Goal: Task Accomplishment & Management: Manage account settings

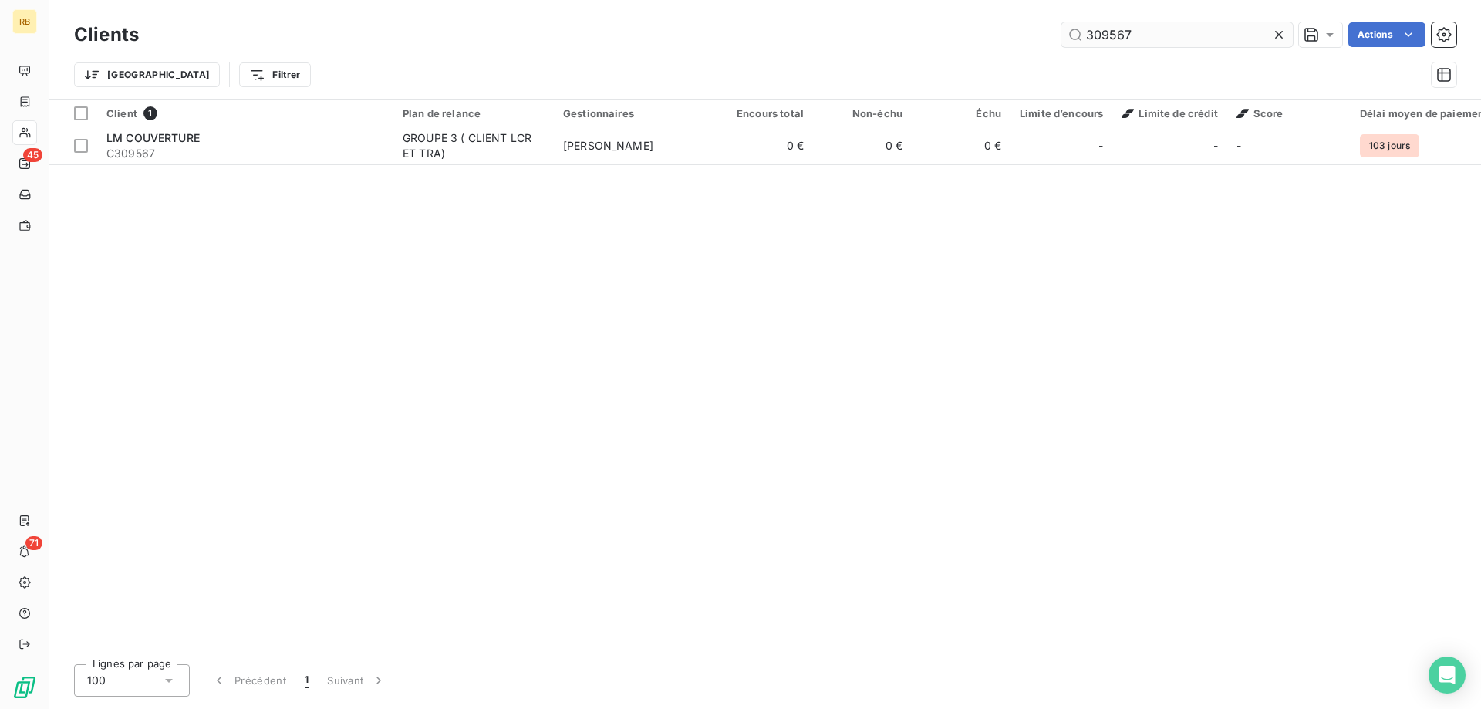
drag, startPoint x: 1146, startPoint y: 39, endPoint x: 987, endPoint y: 39, distance: 158.9
click at [1062, 39] on input "309567" at bounding box center [1177, 34] width 231 height 25
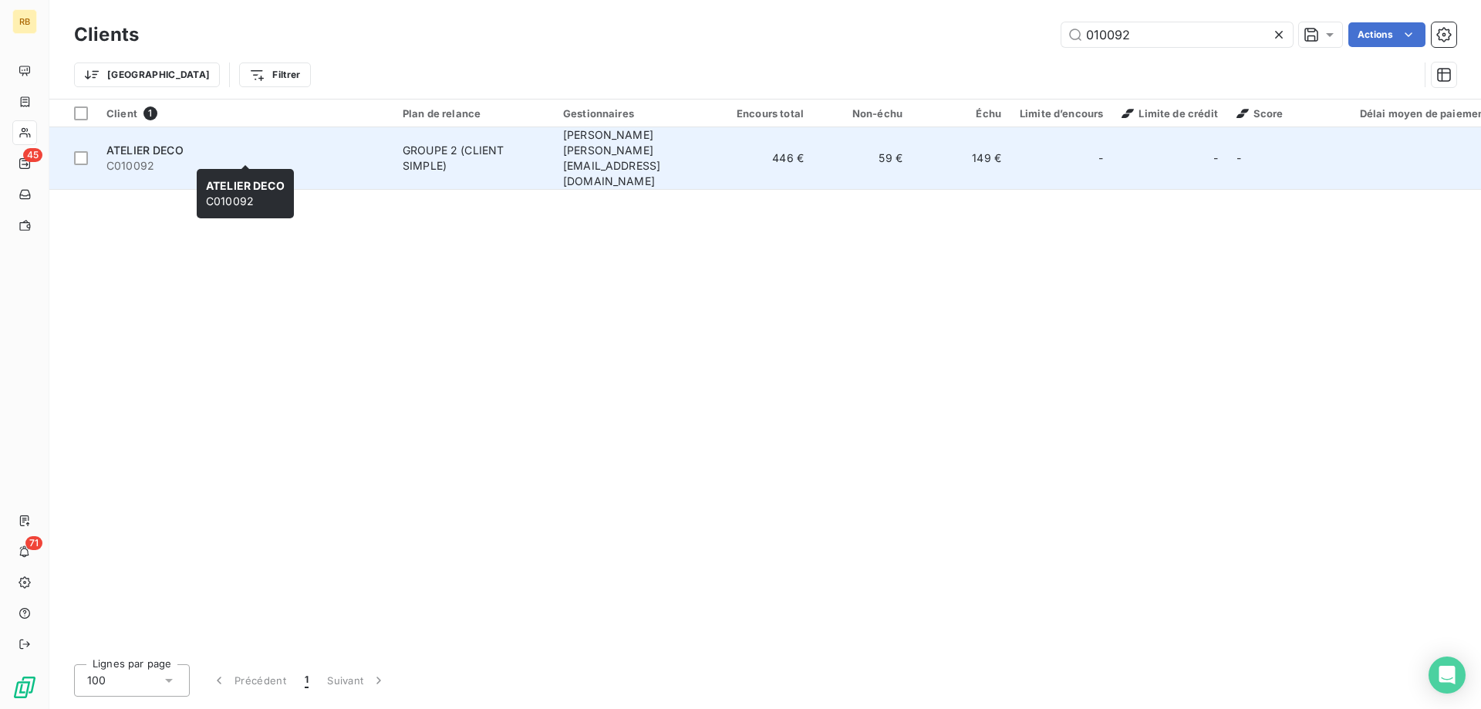
type input "010092"
click at [193, 158] on span "C010092" at bounding box center [245, 165] width 278 height 15
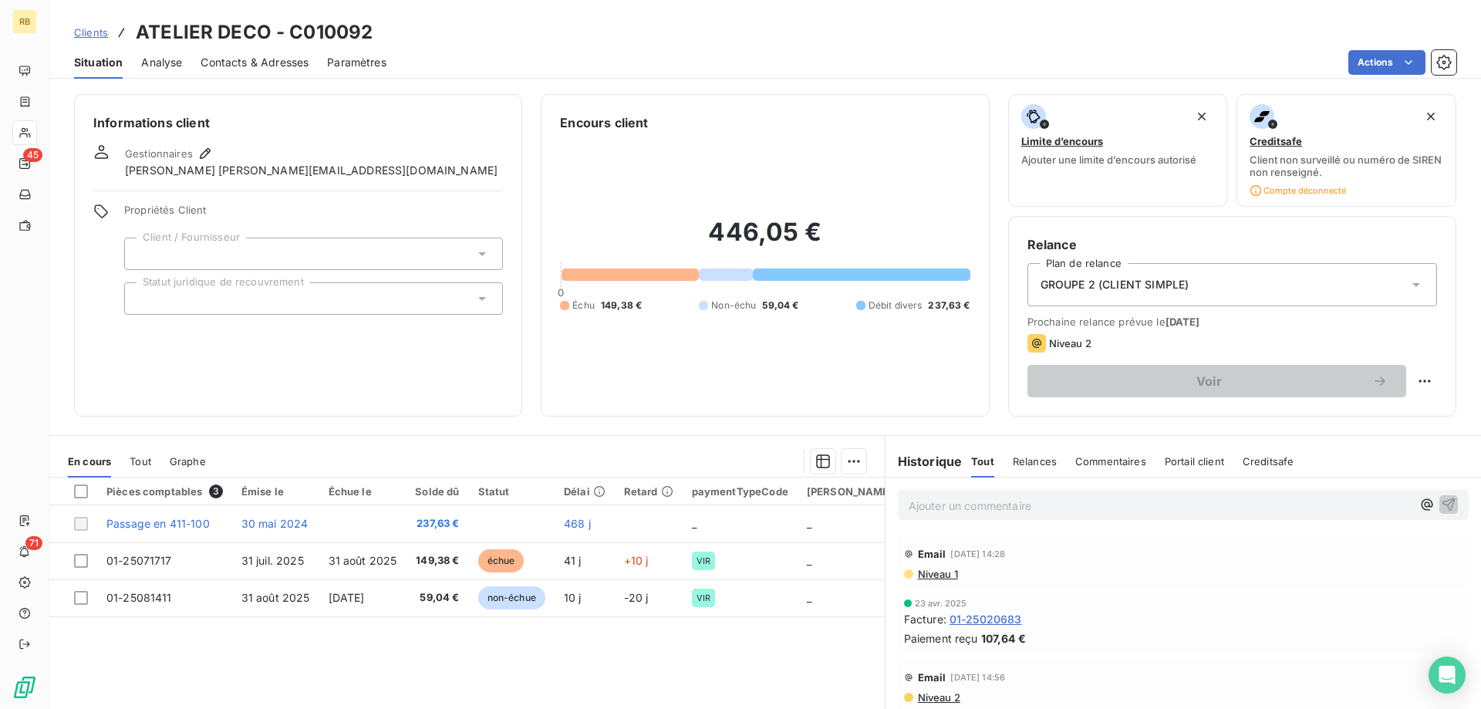
click at [951, 495] on div "Ajouter un commentaire ﻿" at bounding box center [1160, 505] width 503 height 21
click at [951, 502] on p "Ajouter un commentaire ﻿" at bounding box center [1160, 505] width 503 height 19
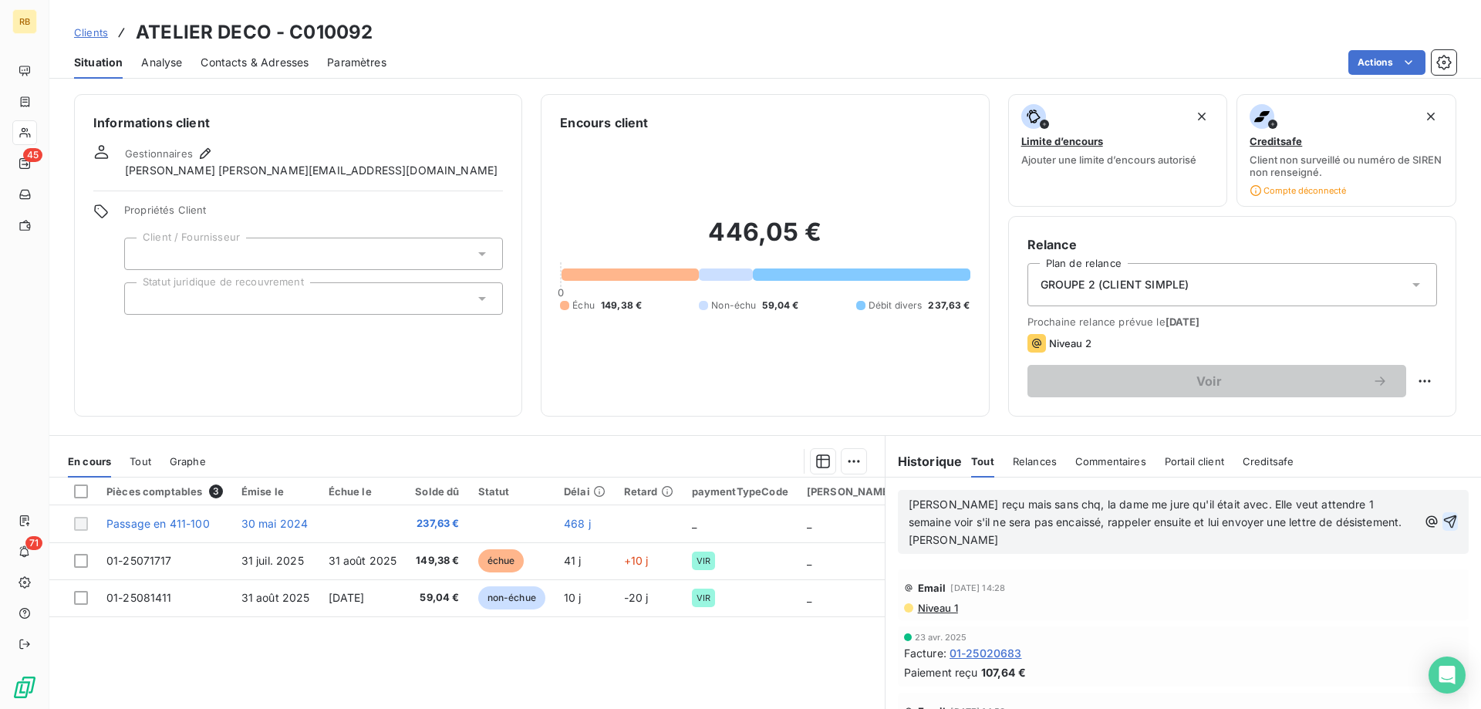
click at [1455, 515] on icon "button" at bounding box center [1450, 521] width 13 height 13
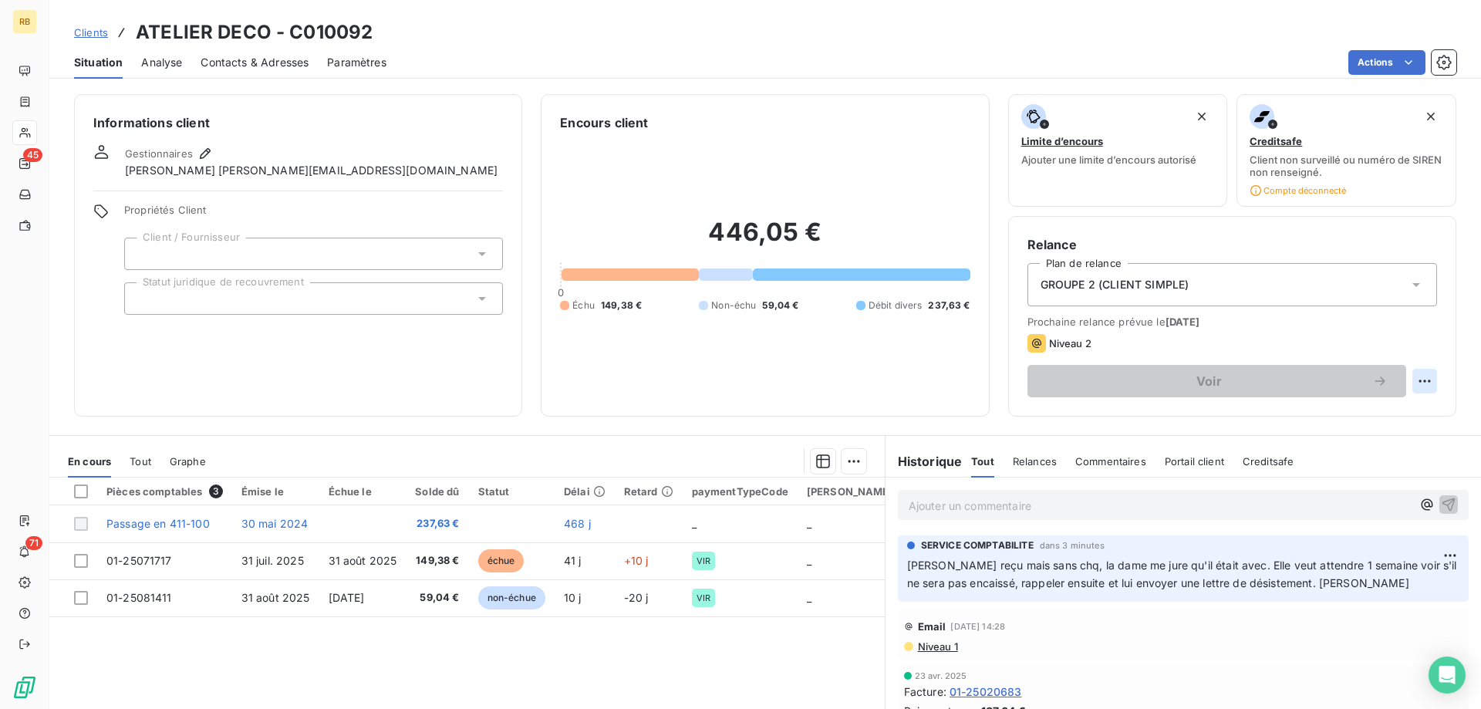
click at [1428, 387] on html "RB 45 71 Clients ATELIER DECO - C010092 Situation Analyse Contacts & Adresses P…" at bounding box center [740, 354] width 1481 height 709
click at [1386, 422] on div "Replanifier cette action" at bounding box center [1361, 415] width 138 height 25
select select "8"
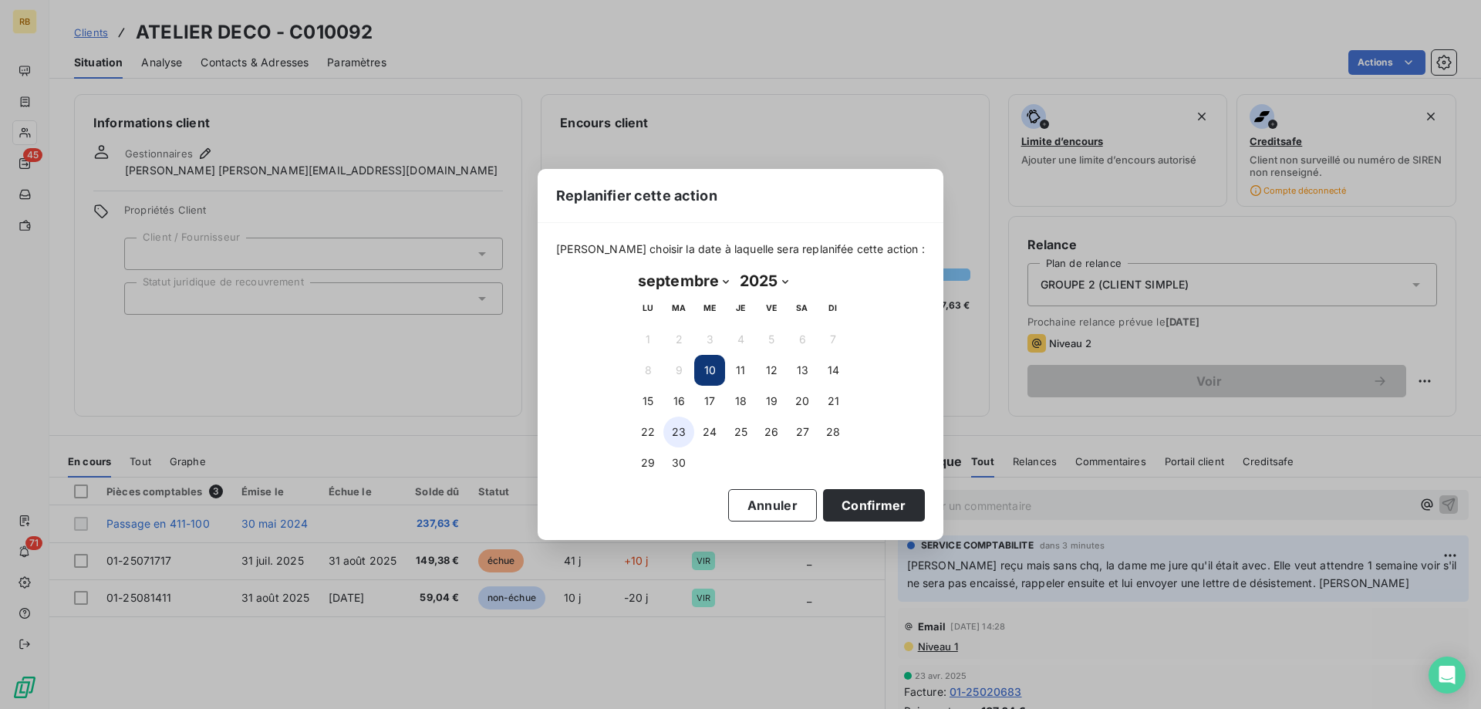
click at [679, 431] on button "23" at bounding box center [679, 432] width 31 height 31
click at [853, 510] on button "Confirmer" at bounding box center [874, 505] width 102 height 32
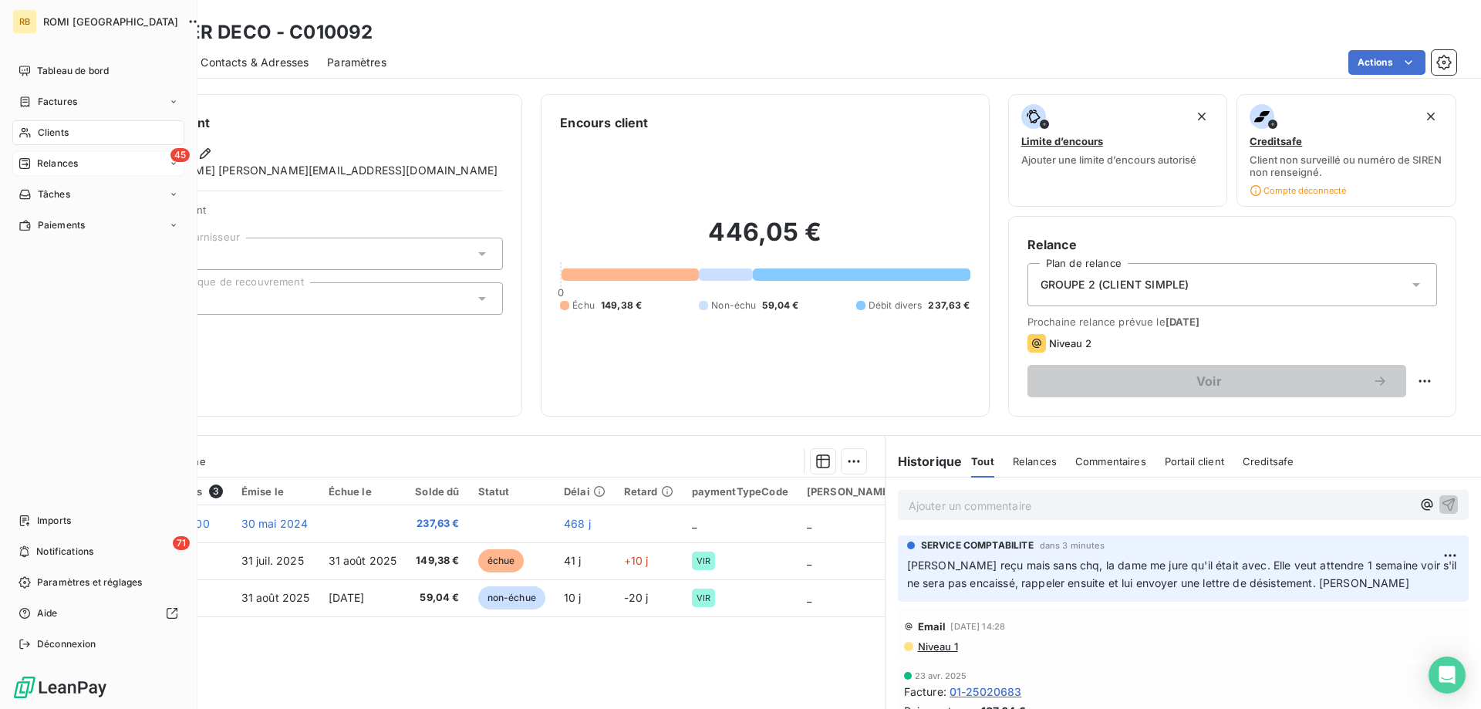
click at [22, 160] on icon at bounding box center [25, 163] width 12 height 12
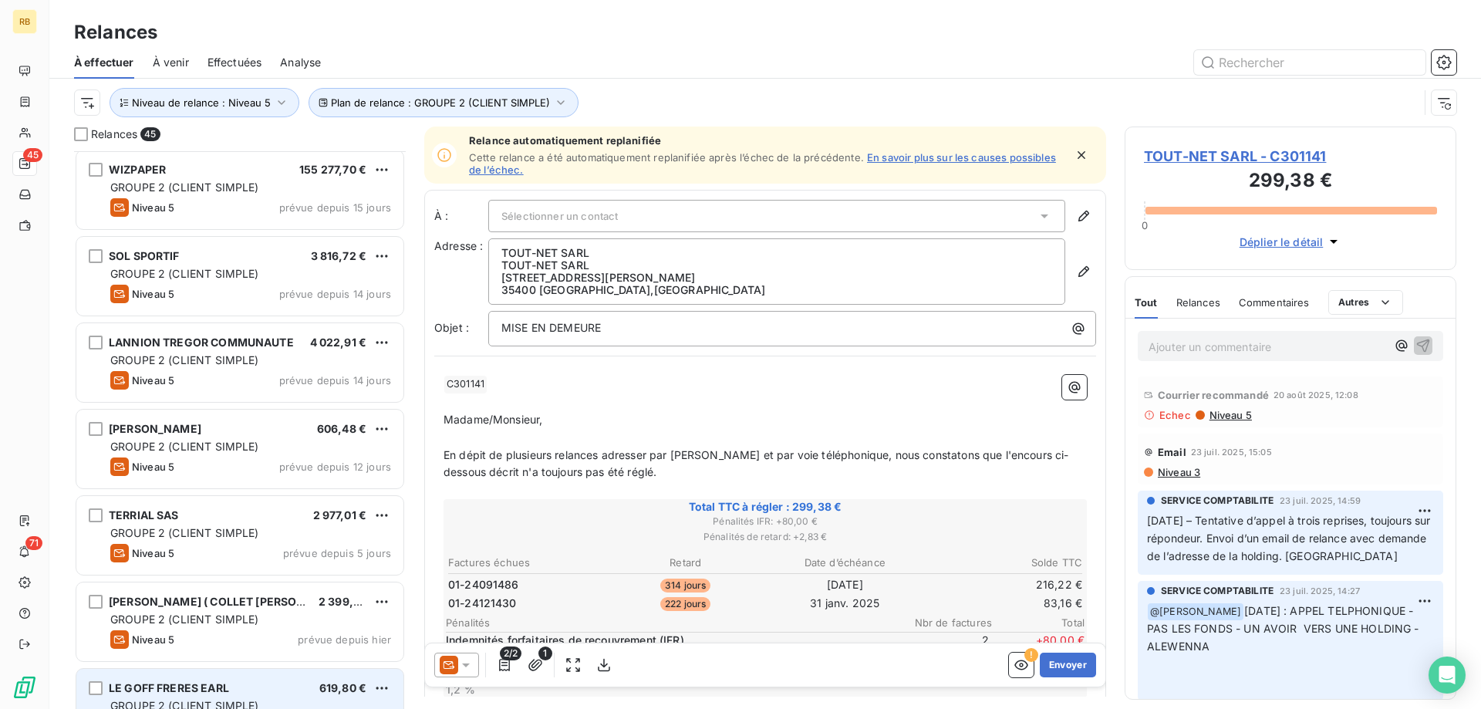
scroll to position [2230, 0]
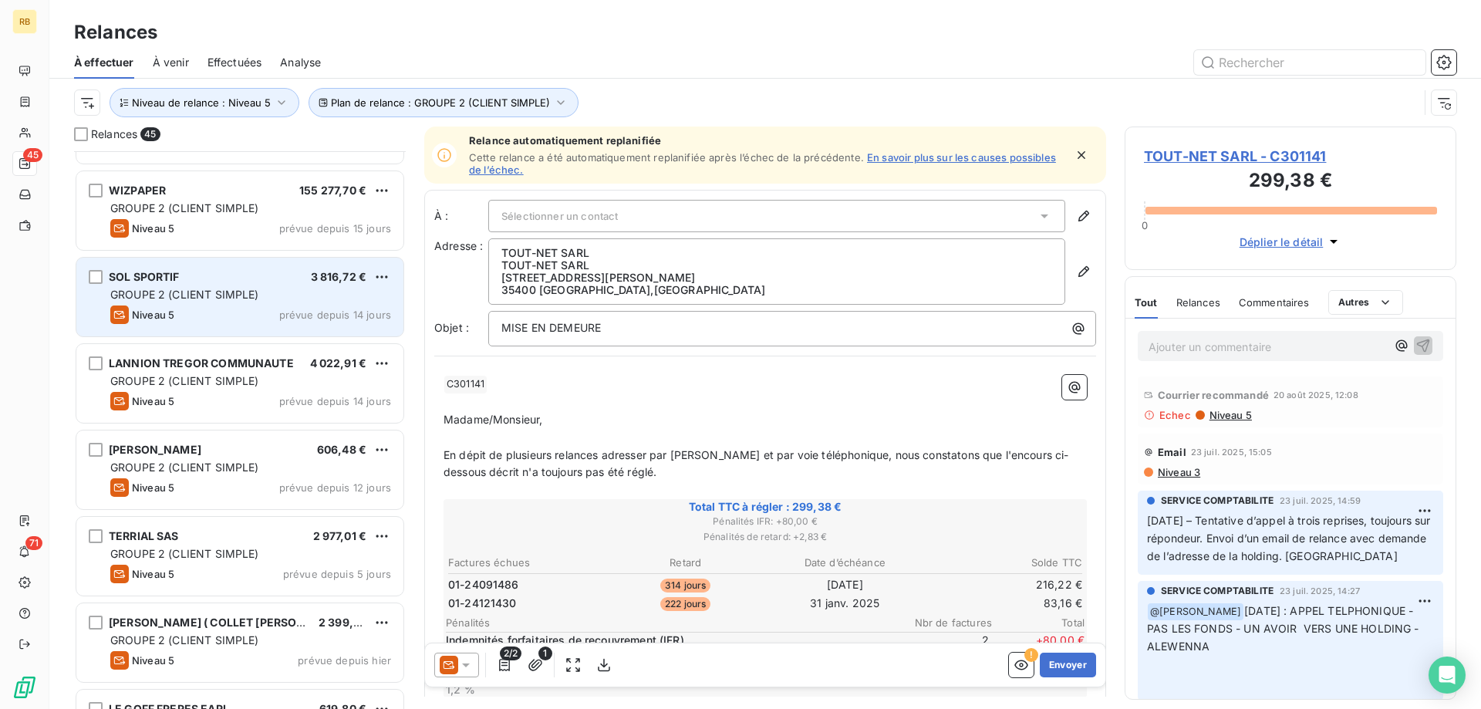
click at [198, 267] on div "SOL SPORTIF 3 816,72 € GROUPE 2 (CLIENT SIMPLE) Niveau 5 prévue depuis 14 jours" at bounding box center [239, 297] width 327 height 79
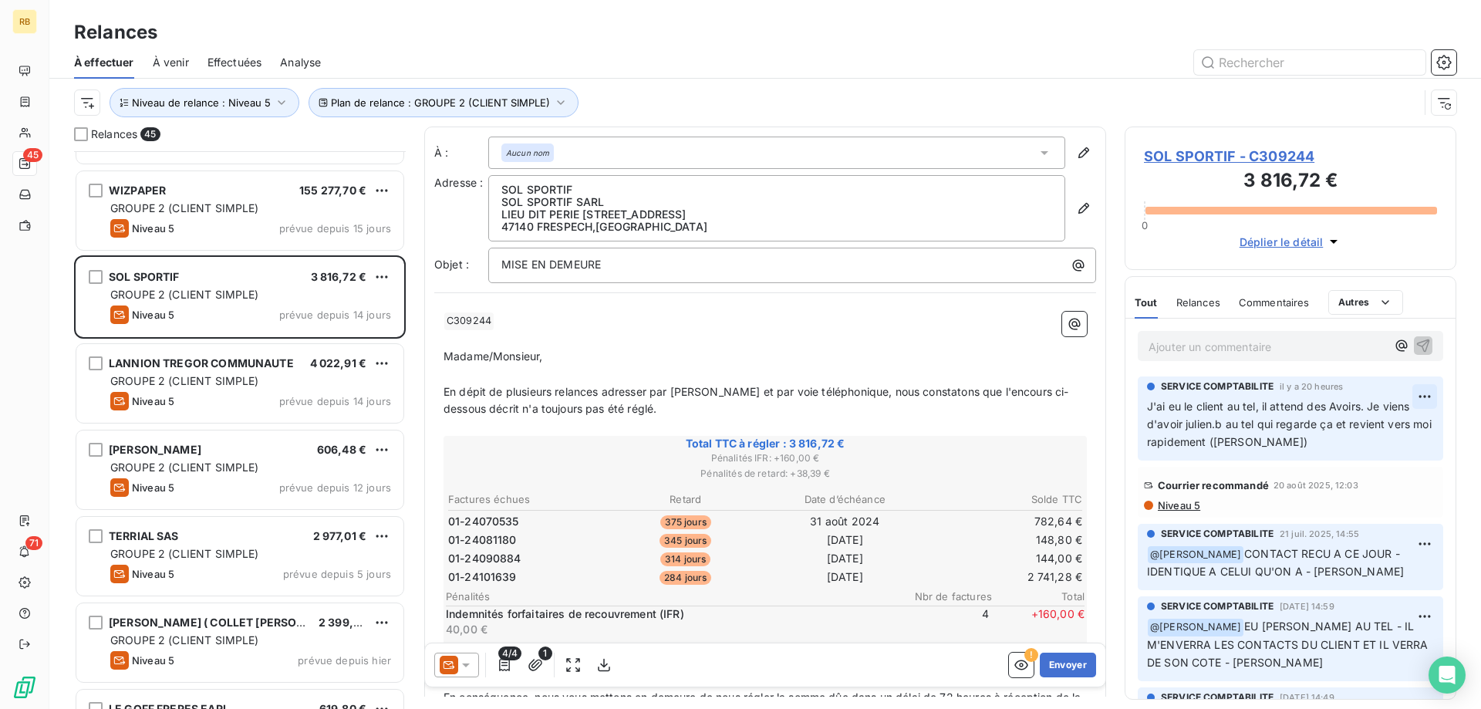
click at [1430, 387] on html "RB 45 71 Relances À effectuer À venir Effectuées Analyse Plan de relance : GROU…" at bounding box center [740, 354] width 1481 height 709
click at [1393, 438] on div "Editer" at bounding box center [1388, 431] width 86 height 25
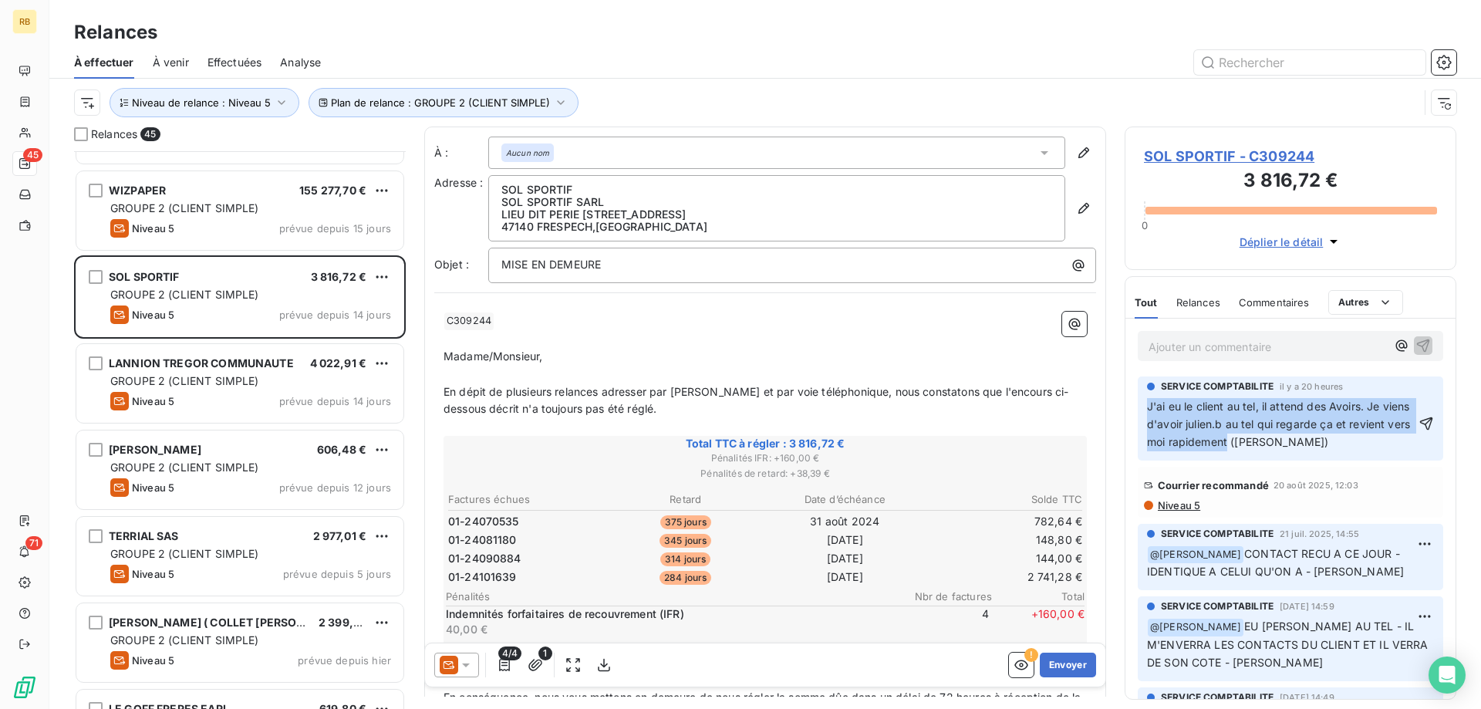
drag, startPoint x: 1228, startPoint y: 442, endPoint x: 1137, endPoint y: 403, distance: 99.9
click at [1137, 403] on div "SERVICE COMPTABILITE il y a 20 heures J'ai eu le client au tel, il attend des A…" at bounding box center [1291, 418] width 330 height 90
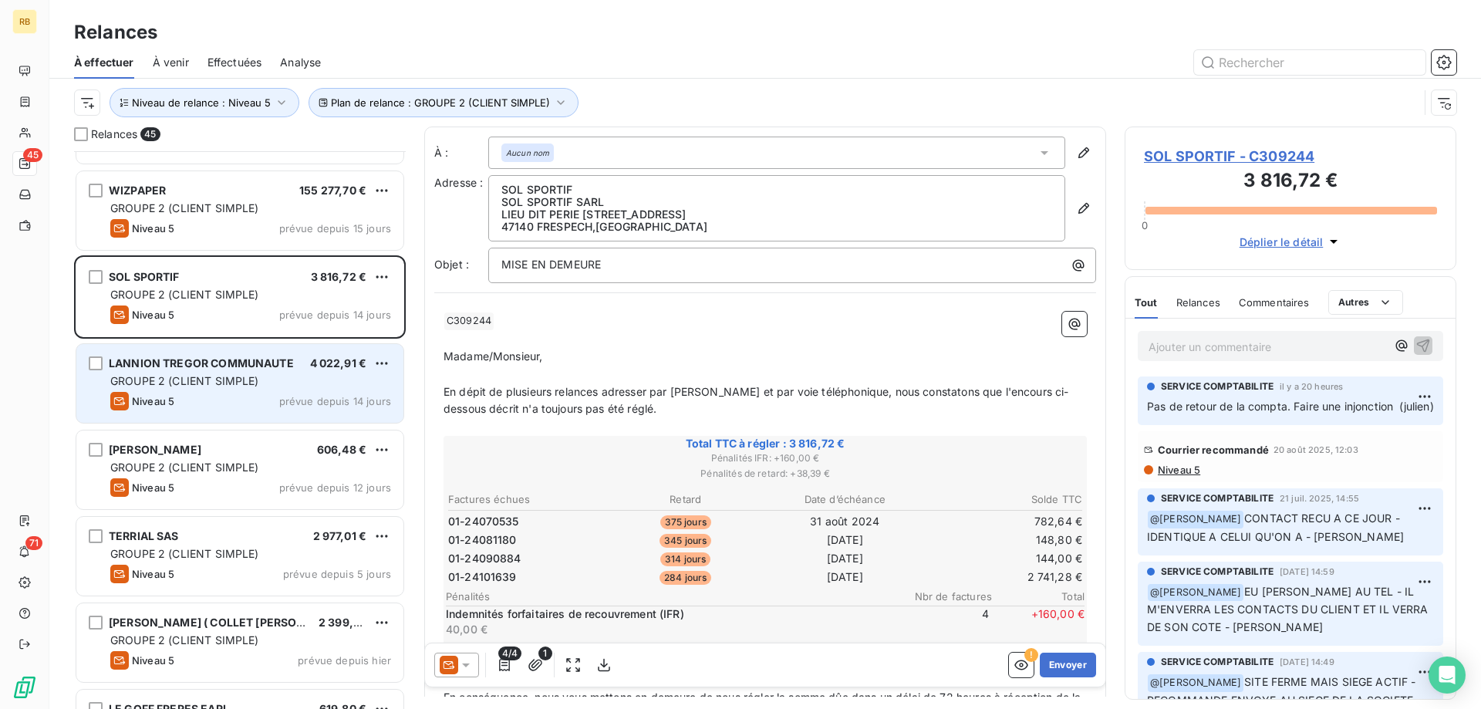
click at [208, 374] on div "GROUPE 2 (CLIENT SIMPLE)" at bounding box center [250, 380] width 281 height 15
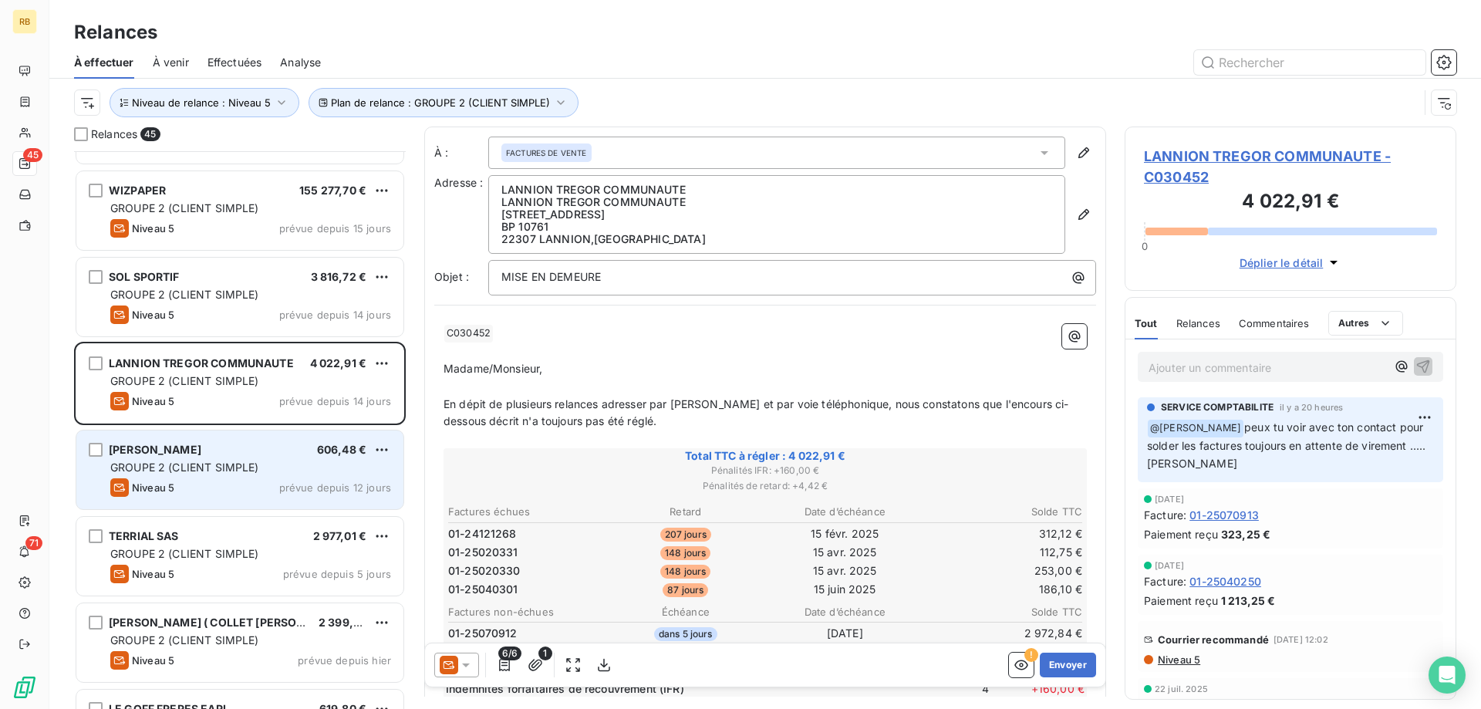
click at [219, 451] on div "[PERSON_NAME] 606,48 €" at bounding box center [250, 450] width 281 height 14
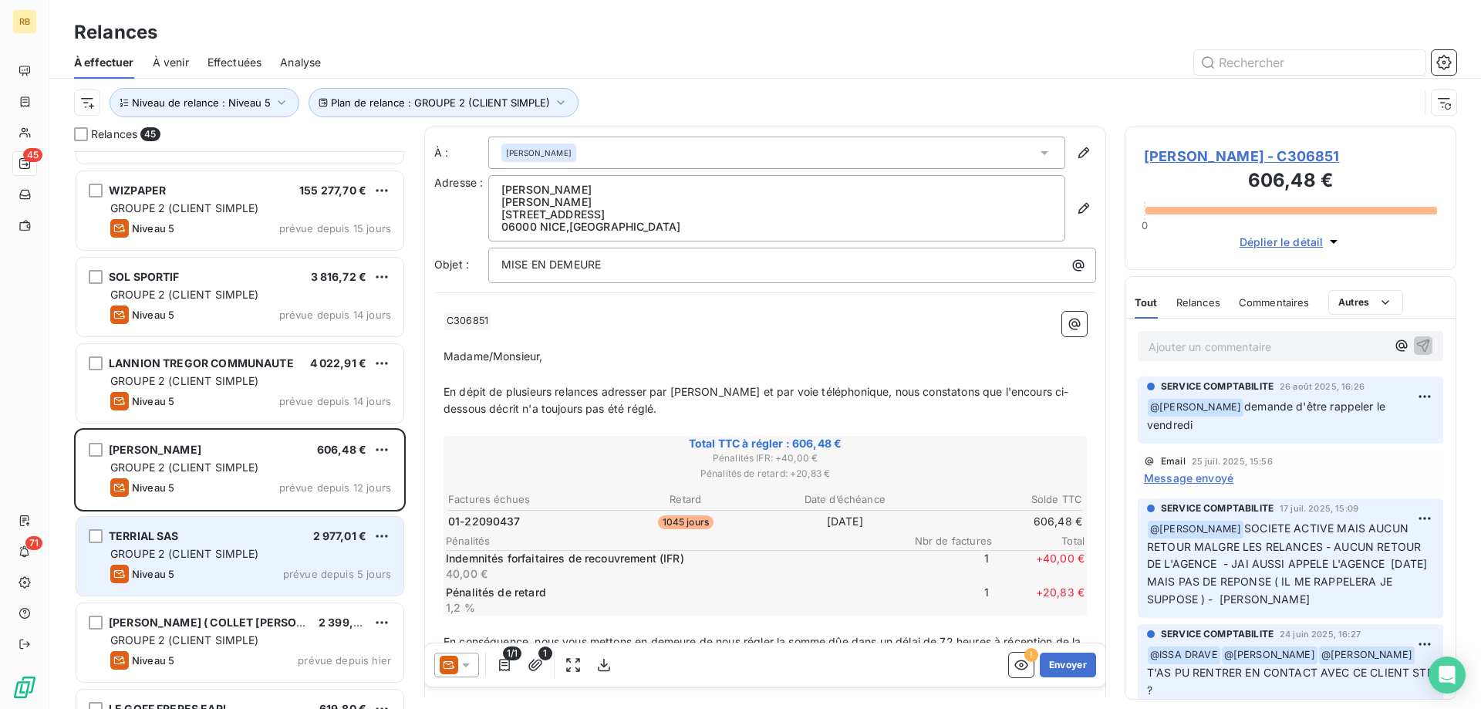
click at [224, 535] on div "TERRIAL SAS 2 977,01 €" at bounding box center [250, 536] width 281 height 14
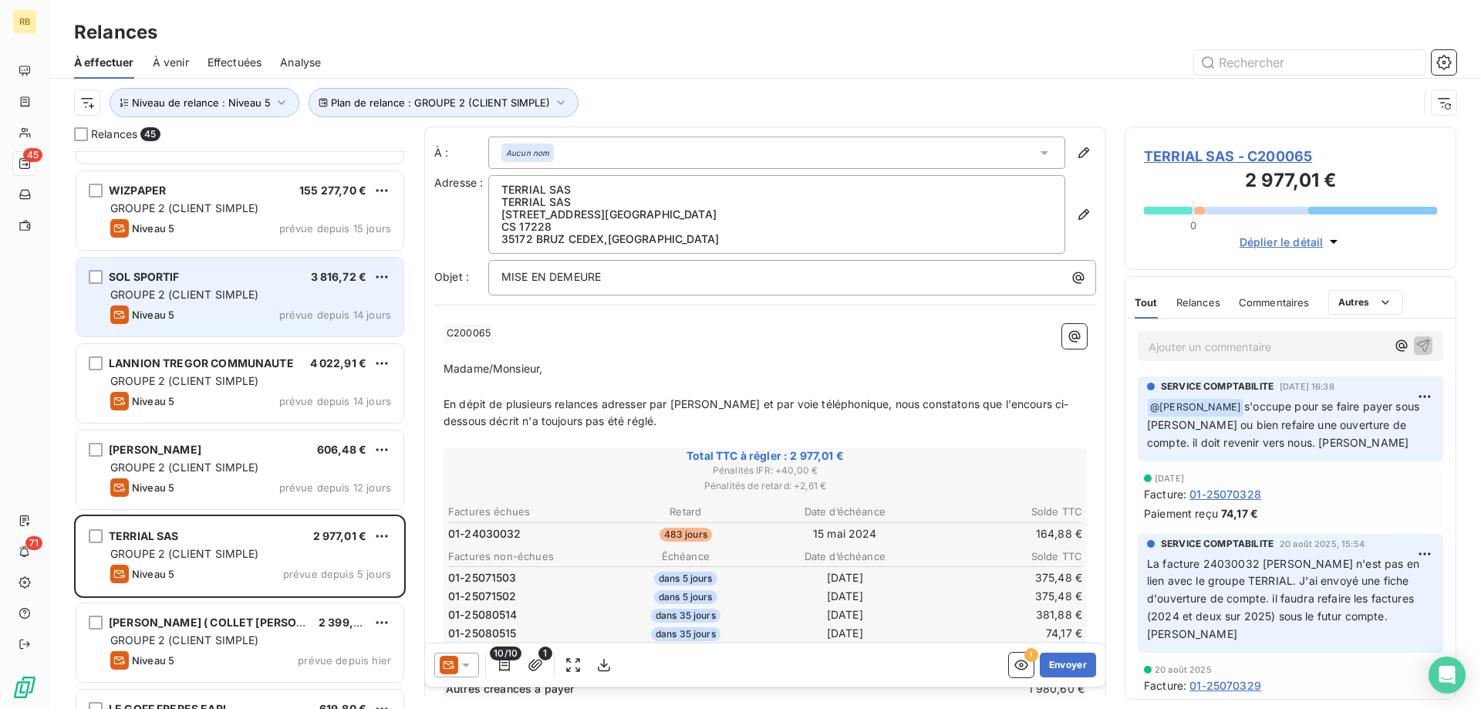
click at [260, 309] on div "Niveau 5 prévue depuis 14 jours" at bounding box center [250, 315] width 281 height 19
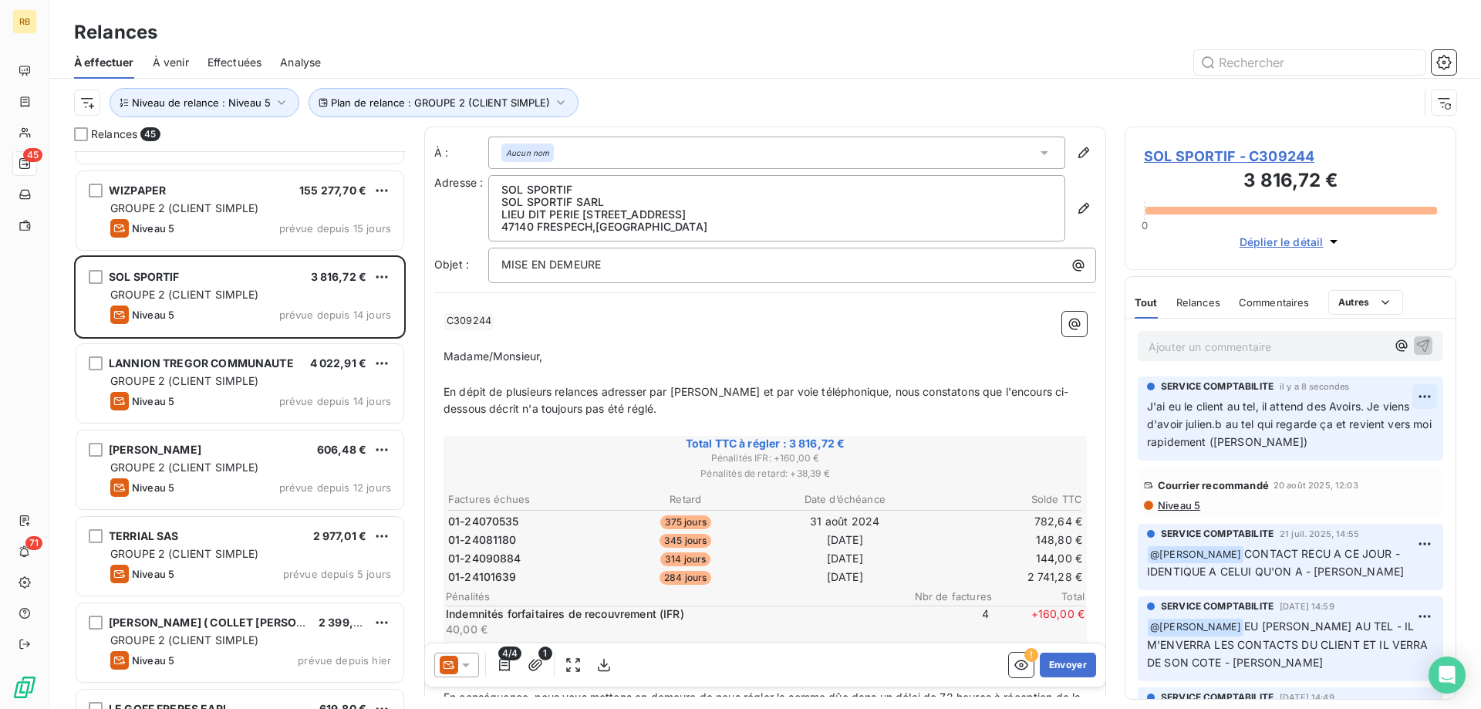
click at [1422, 396] on html "RB 45 71 Relances À effectuer À venir Effectuées Analyse Plan de relance : GROU…" at bounding box center [740, 354] width 1481 height 709
click at [1380, 434] on div "Editer" at bounding box center [1388, 431] width 86 height 25
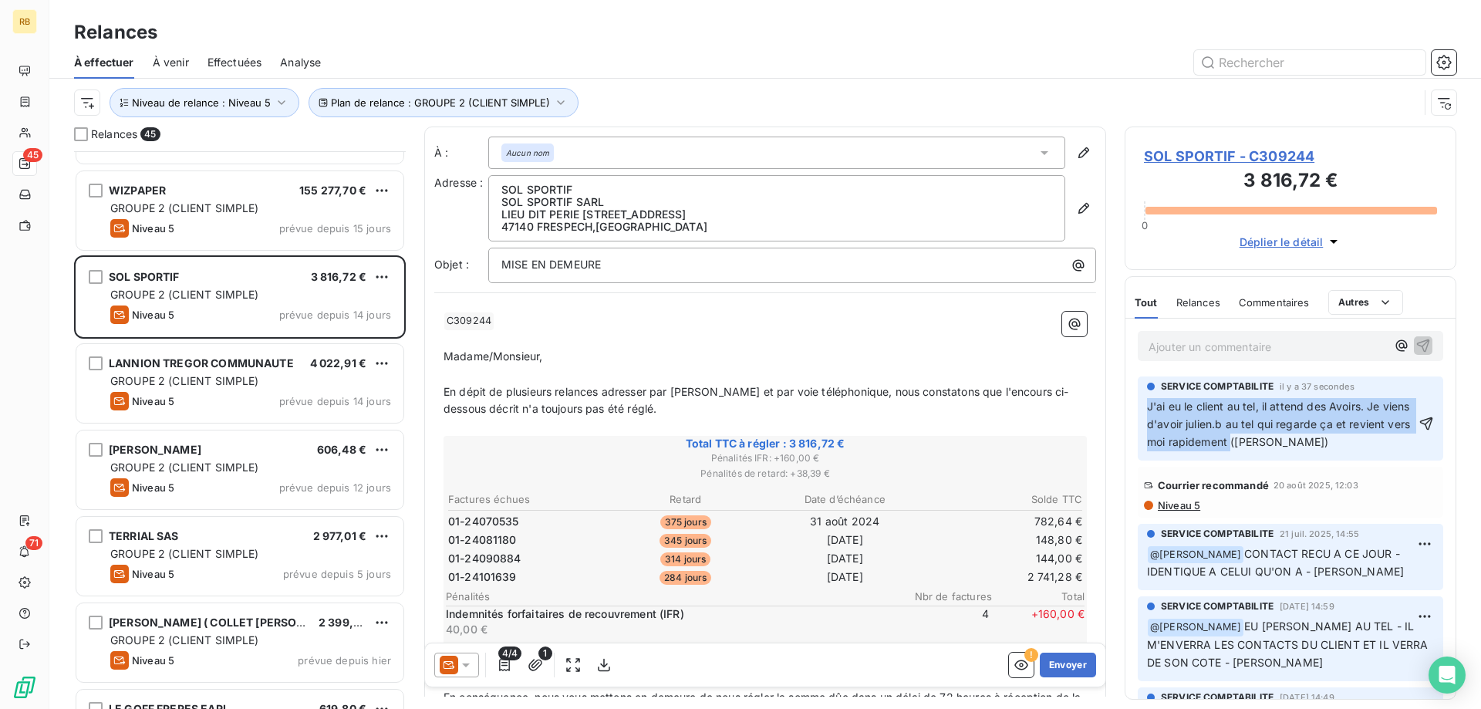
drag, startPoint x: 1231, startPoint y: 444, endPoint x: 1150, endPoint y: 393, distance: 95.7
click at [1150, 393] on div "SERVICE COMPTABILITE il y a 37 secondes J'ai eu le client au tel, il attend des…" at bounding box center [1290, 416] width 287 height 72
